Goal: Check status: Check status

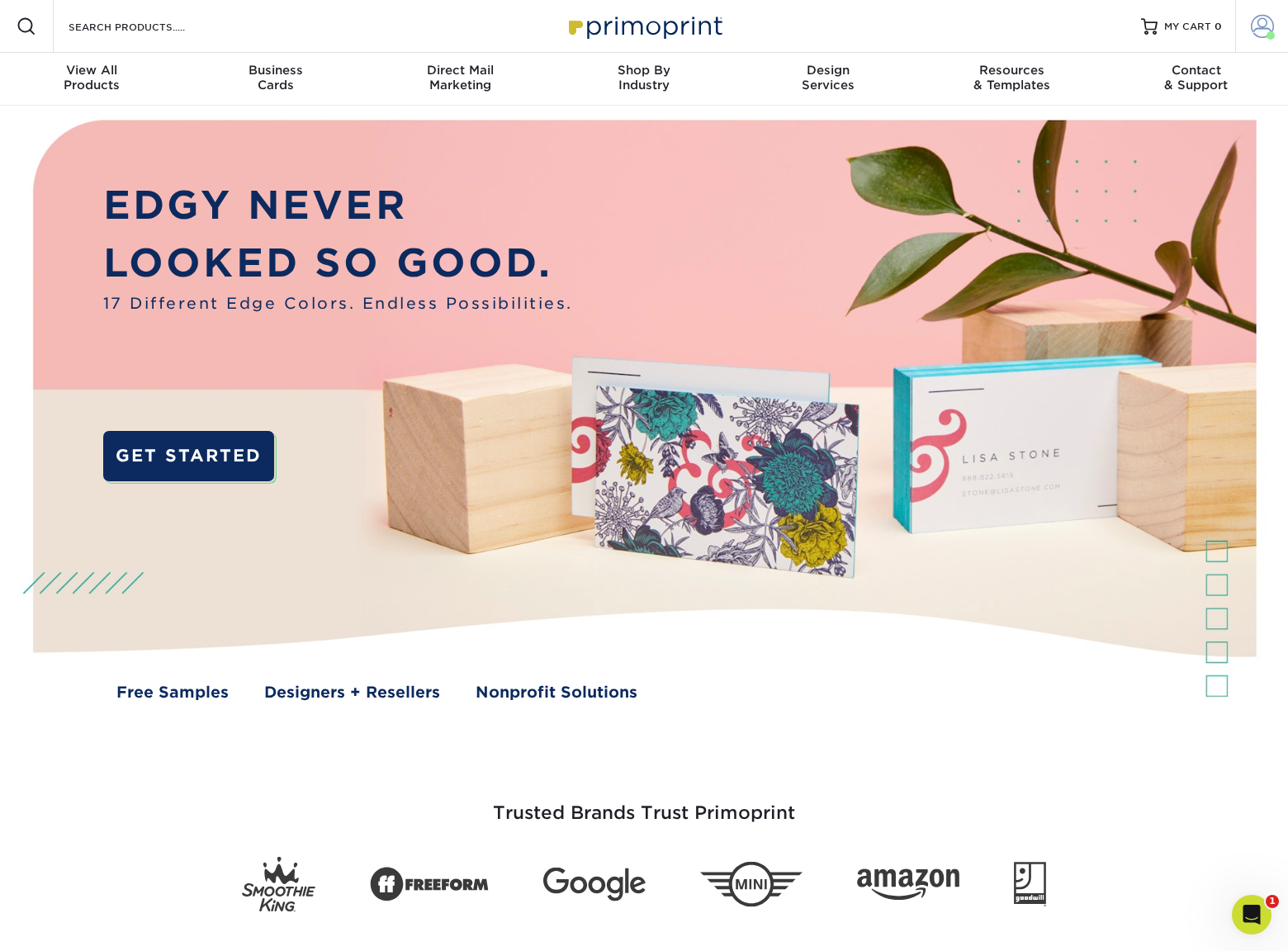
click at [1255, 24] on span at bounding box center [1262, 26] width 23 height 23
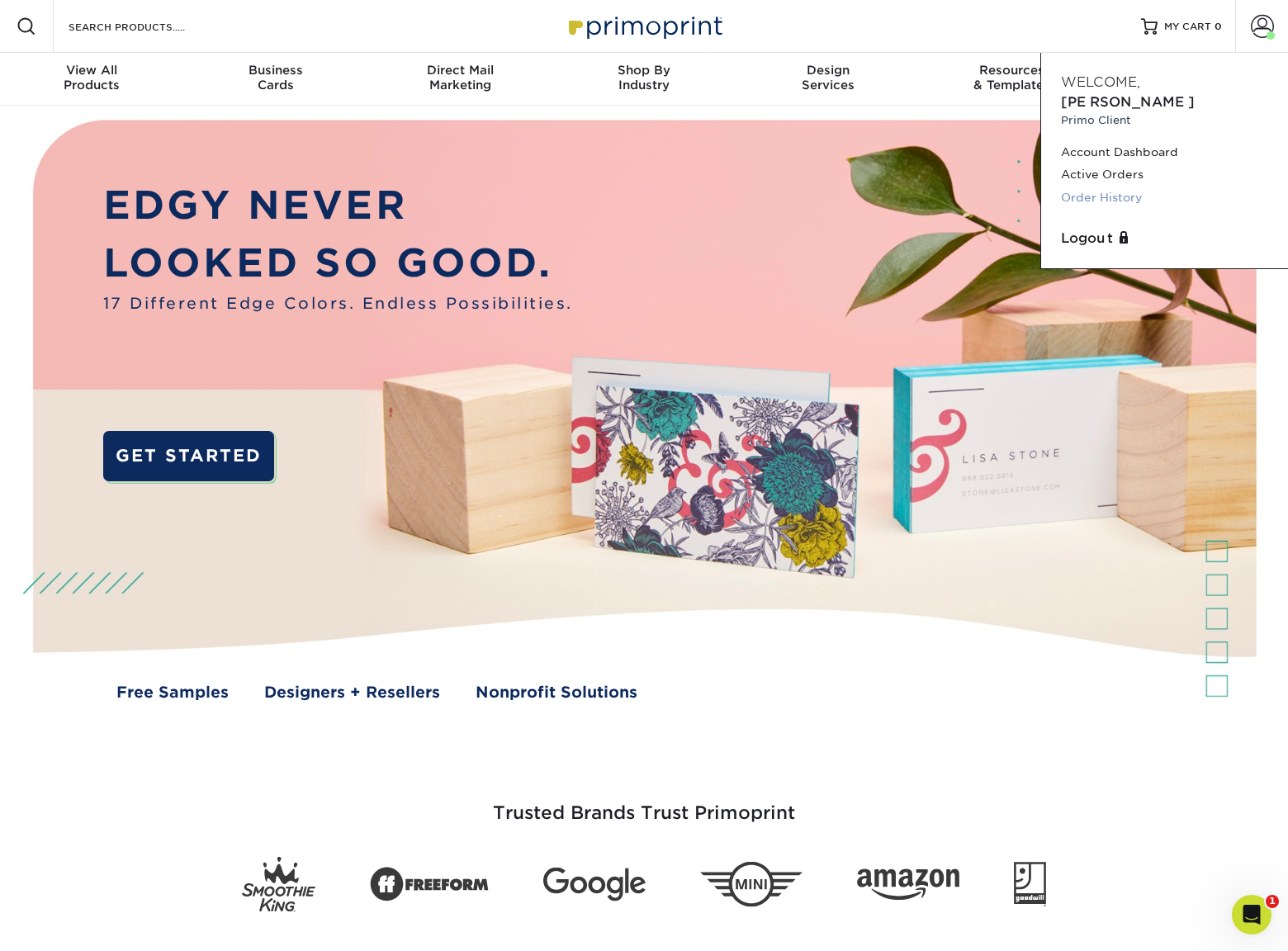
click at [1139, 187] on link "Order History" at bounding box center [1164, 198] width 207 height 22
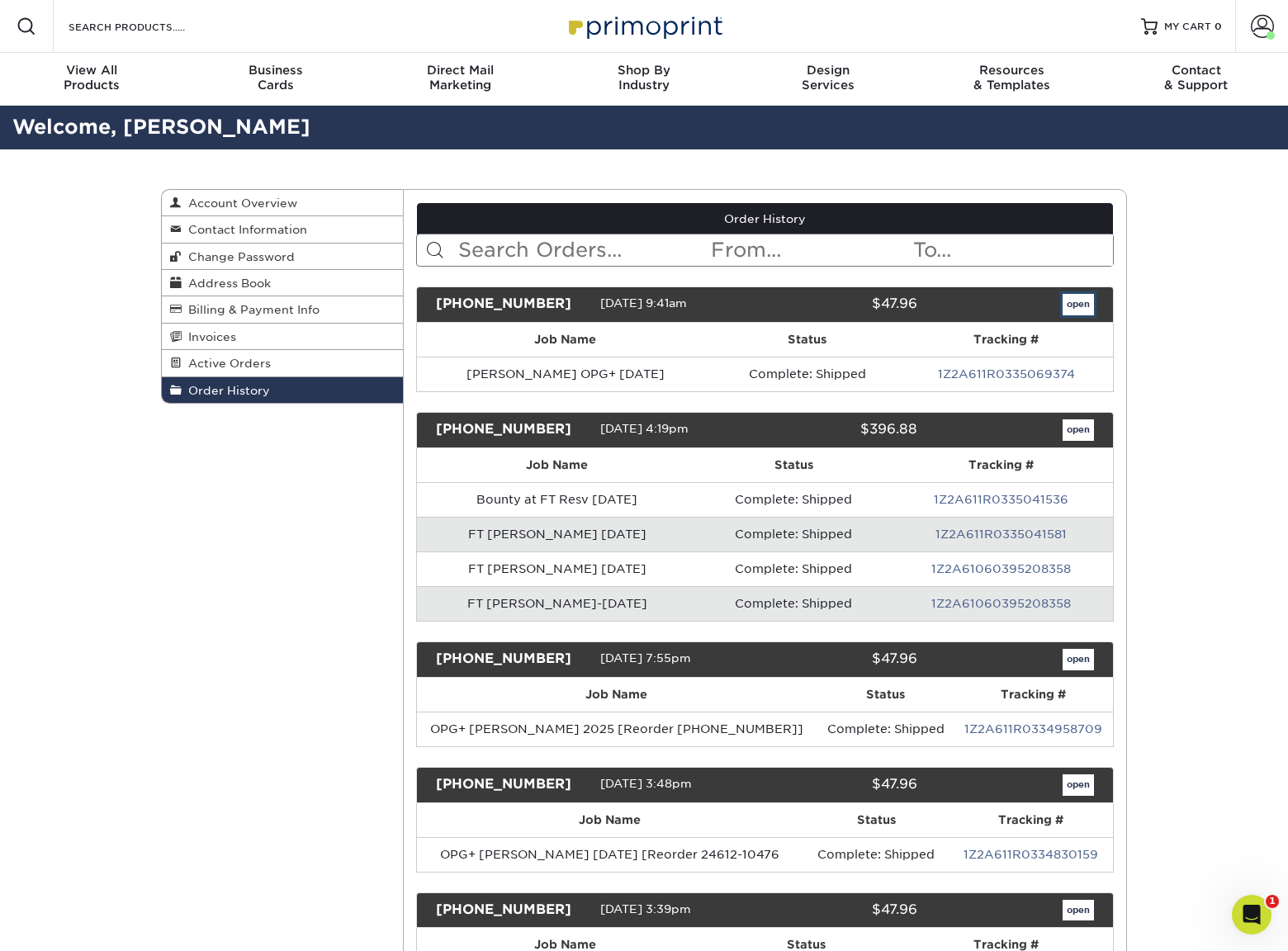
click at [1085, 305] on link "open" at bounding box center [1078, 305] width 31 height 22
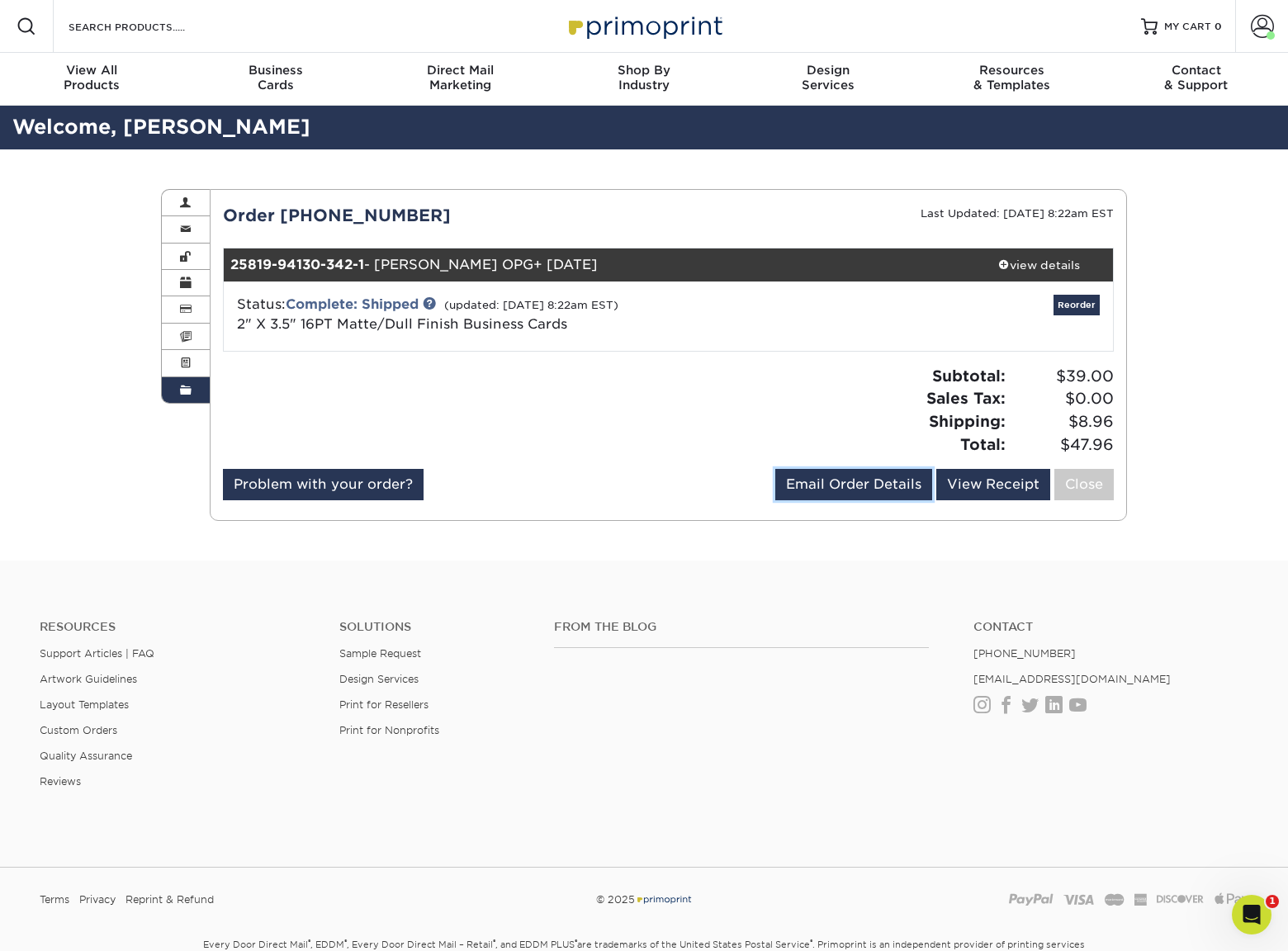
click at [898, 485] on link "Email Order Details" at bounding box center [854, 484] width 157 height 31
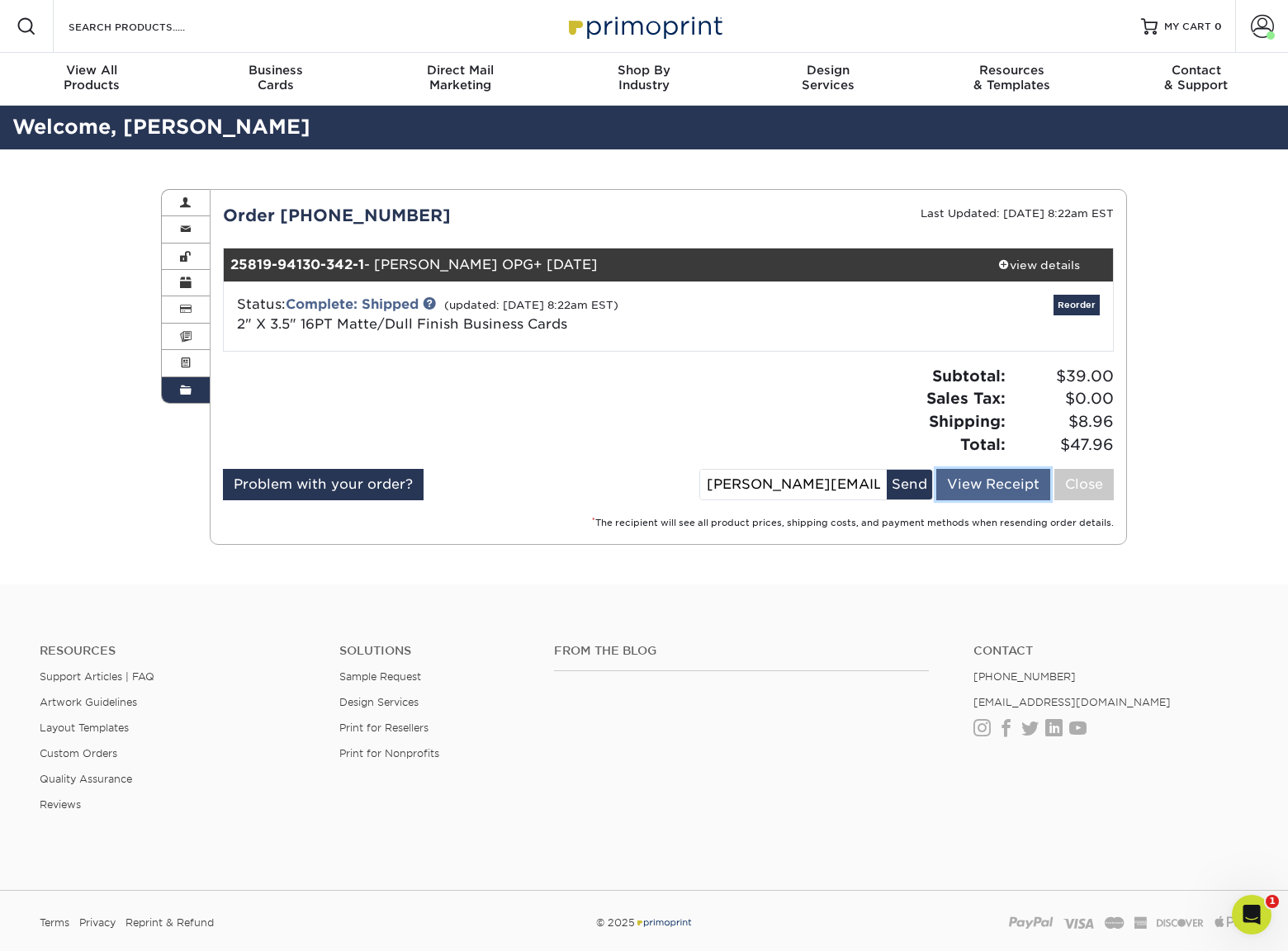
click at [1013, 485] on link "View Receipt" at bounding box center [992, 484] width 114 height 31
